Goal: Transaction & Acquisition: Obtain resource

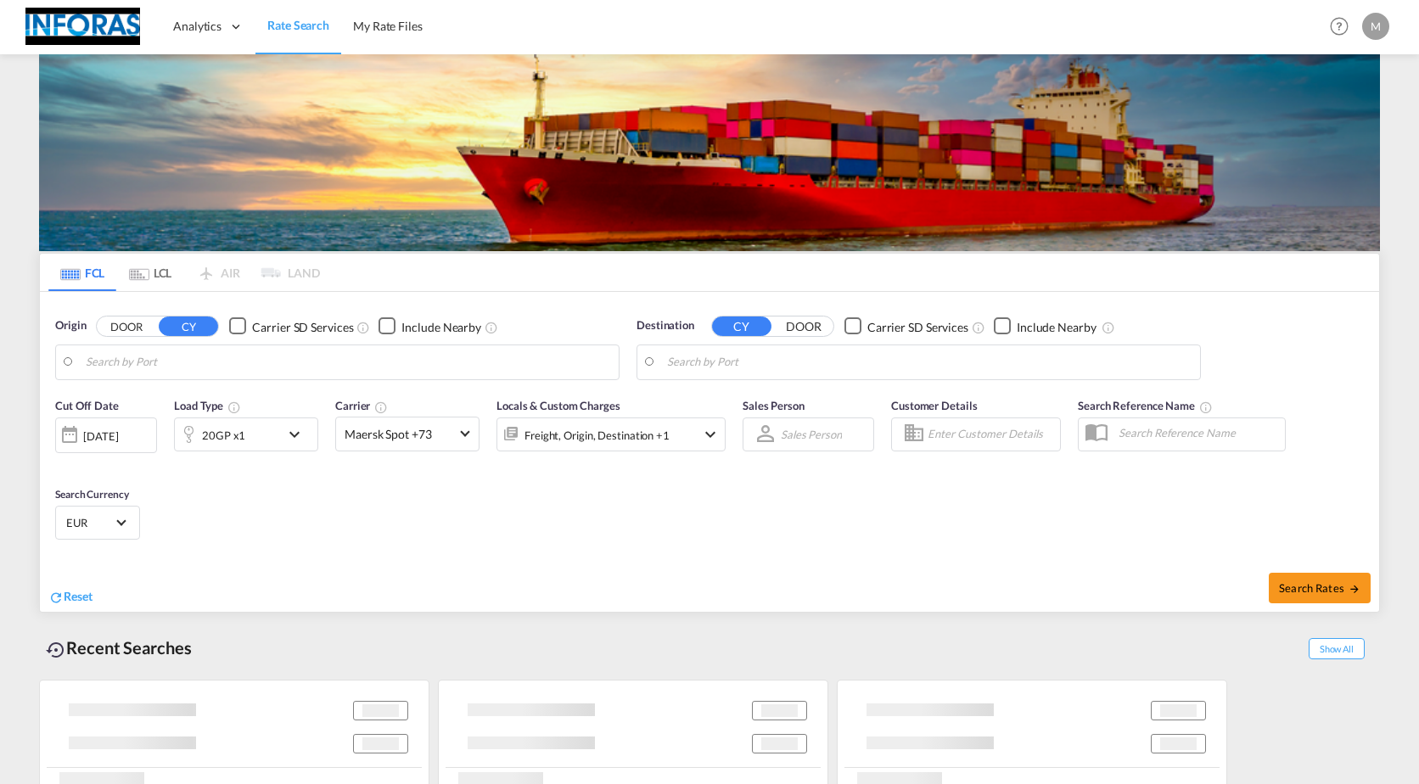
type input "[GEOGRAPHIC_DATA], [GEOGRAPHIC_DATA]"
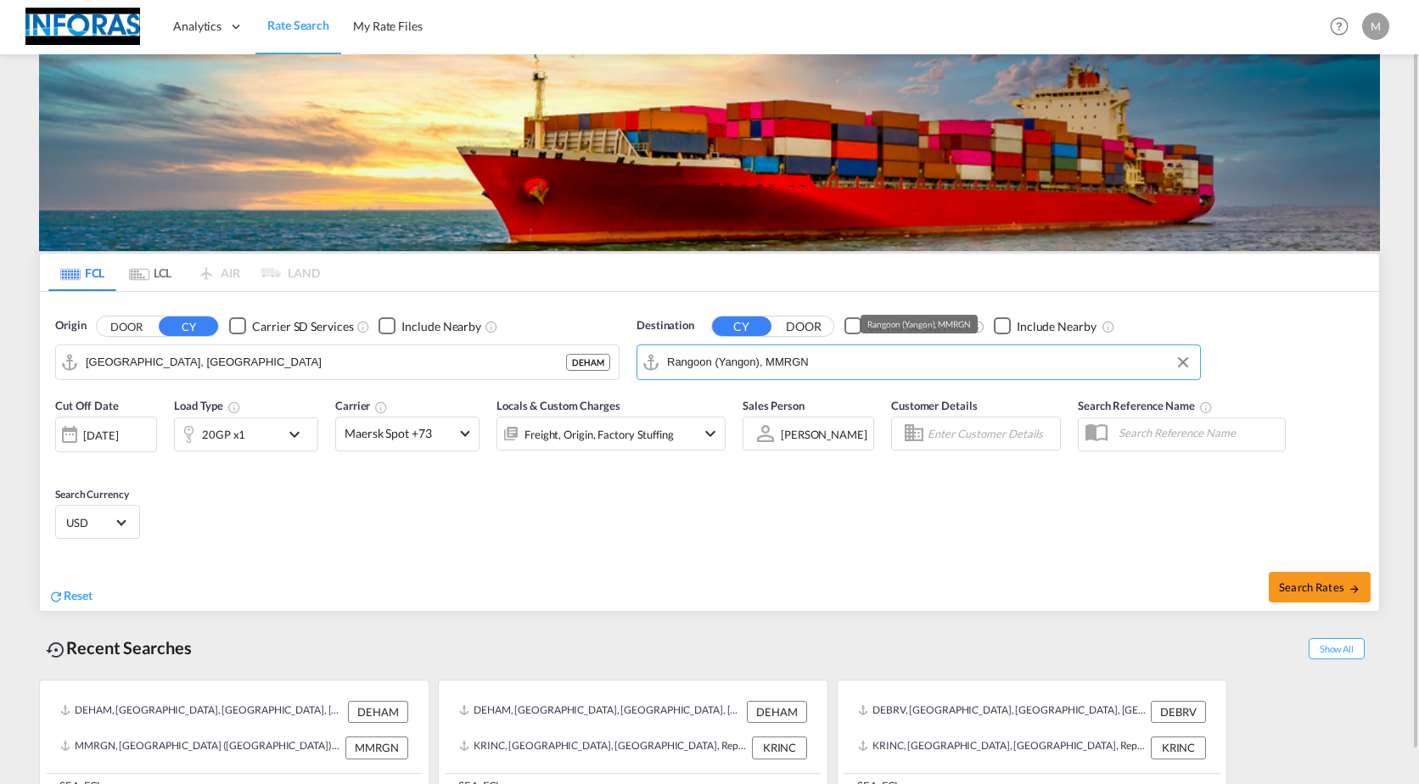
click at [727, 369] on input "Rangoon (Yangon), MMRGN" at bounding box center [929, 362] width 525 height 25
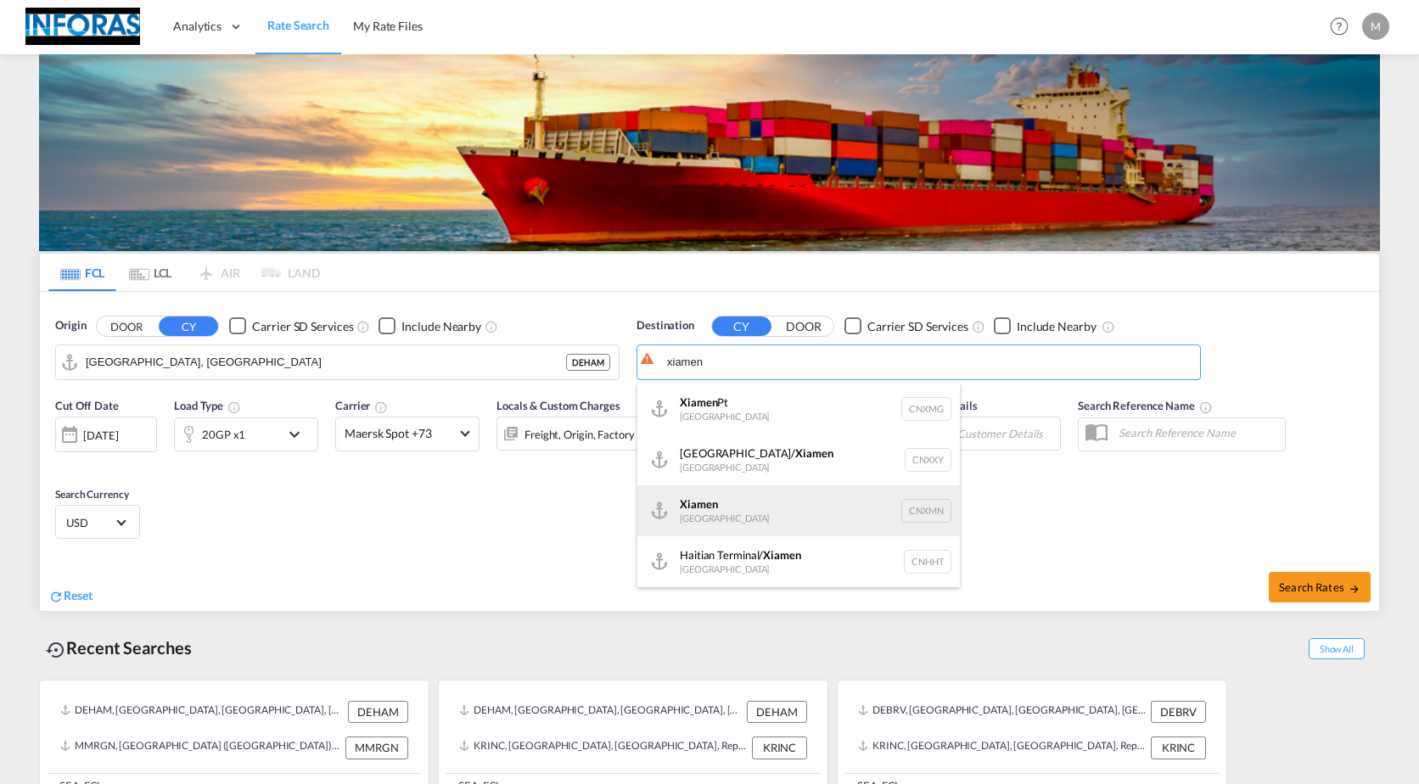
click at [716, 506] on div "Xiamen [GEOGRAPHIC_DATA] CNXMN" at bounding box center [798, 511] width 323 height 51
type input "Xiamen, CNXMN"
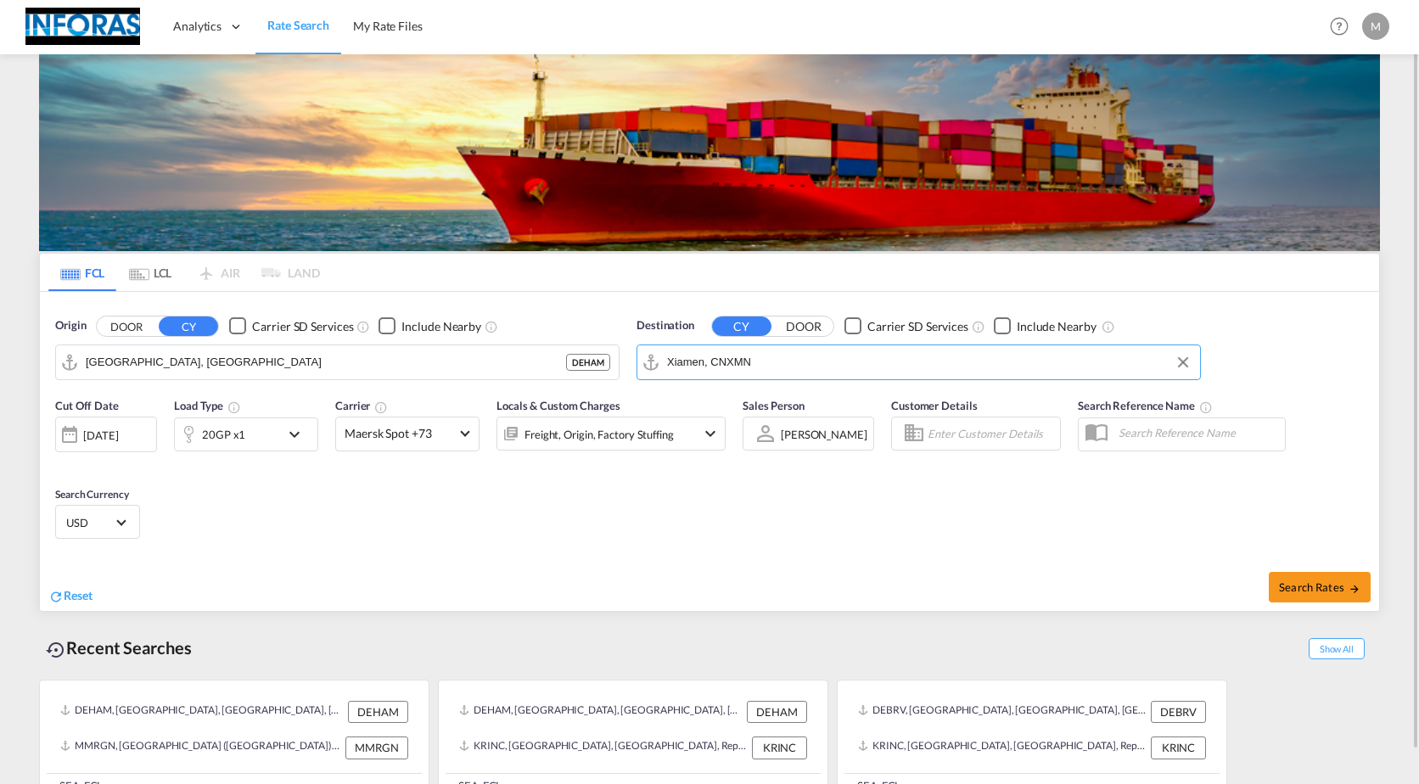
click at [288, 430] on md-icon "icon-chevron-down" at bounding box center [298, 434] width 29 height 20
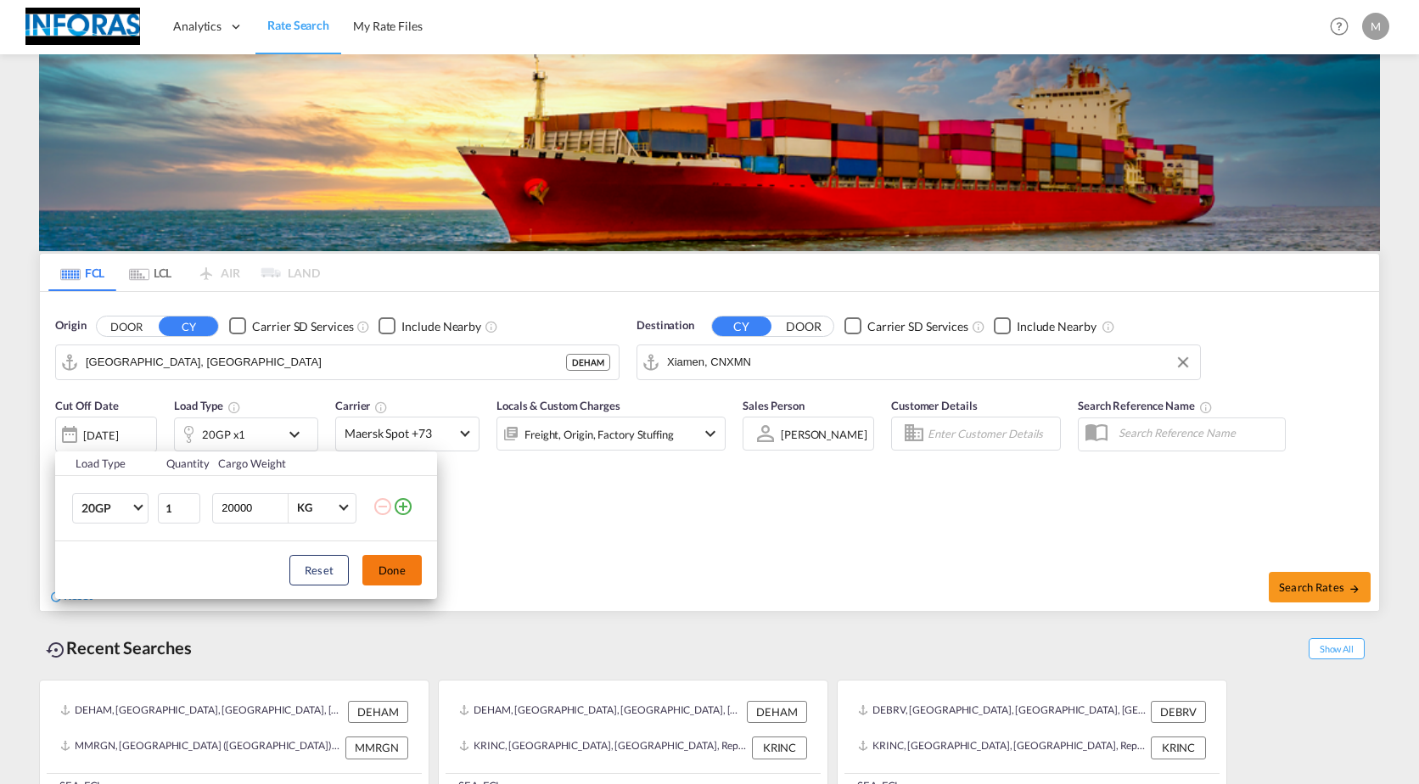
click at [408, 572] on button "Done" at bounding box center [391, 570] width 59 height 31
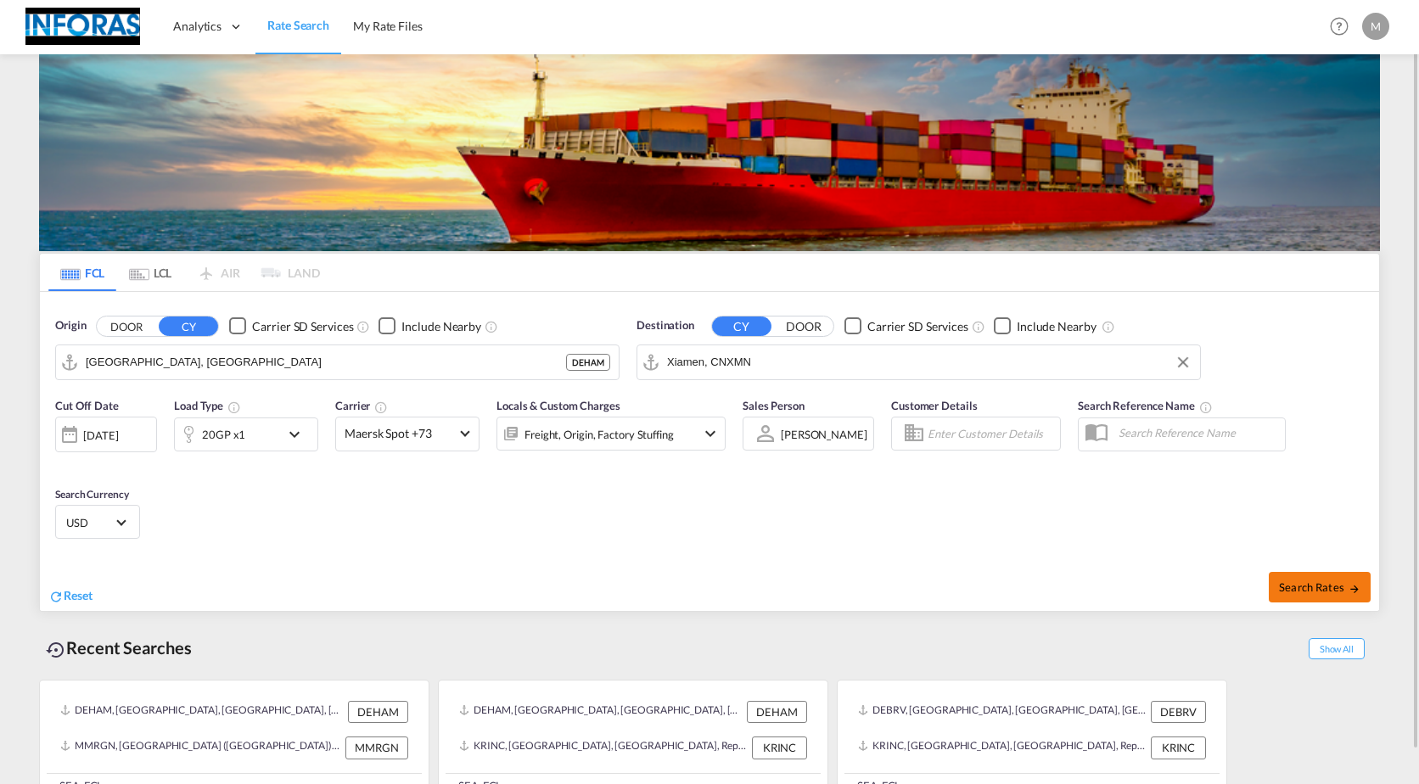
click at [1305, 591] on span "Search Rates" at bounding box center [1319, 588] width 81 height 14
type input "DEHAM to CNXMN / [DATE]"
